Goal: Manage account settings

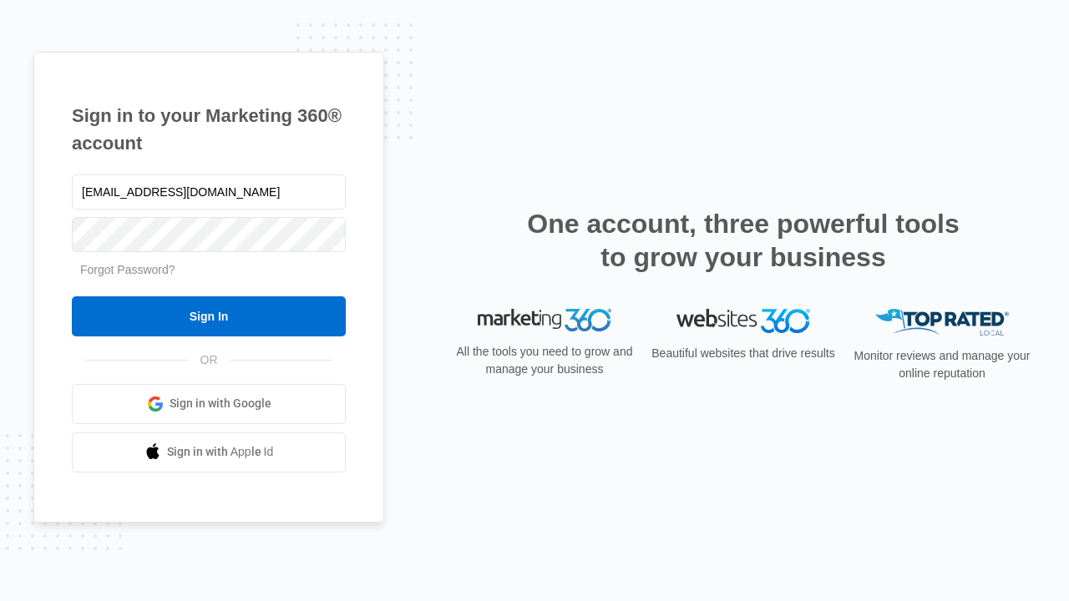
type input "dankie614@gmail.com"
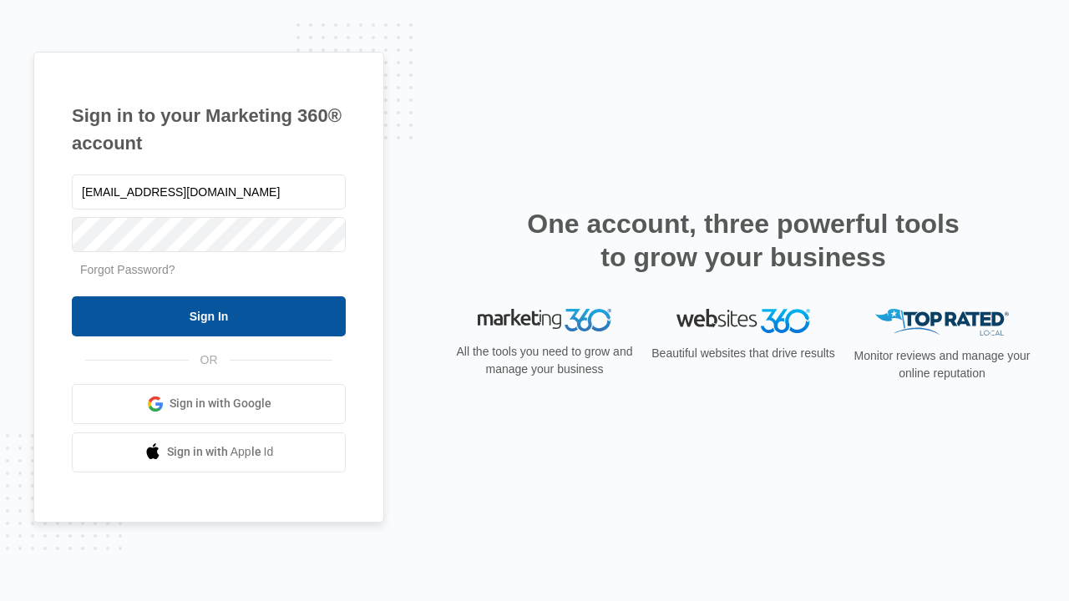
click at [209, 316] on input "Sign In" at bounding box center [209, 316] width 274 height 40
